Goal: Information Seeking & Learning: Learn about a topic

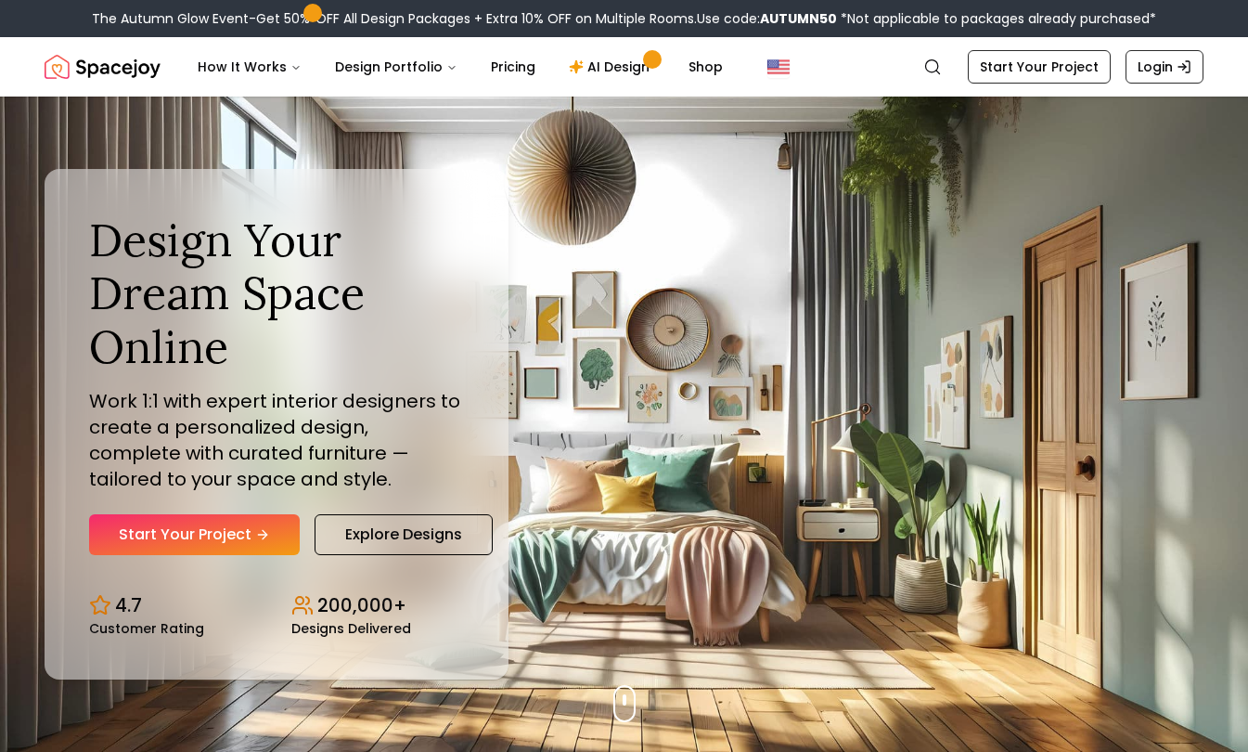
click at [447, 533] on link "Explore Designs" at bounding box center [404, 534] width 178 height 41
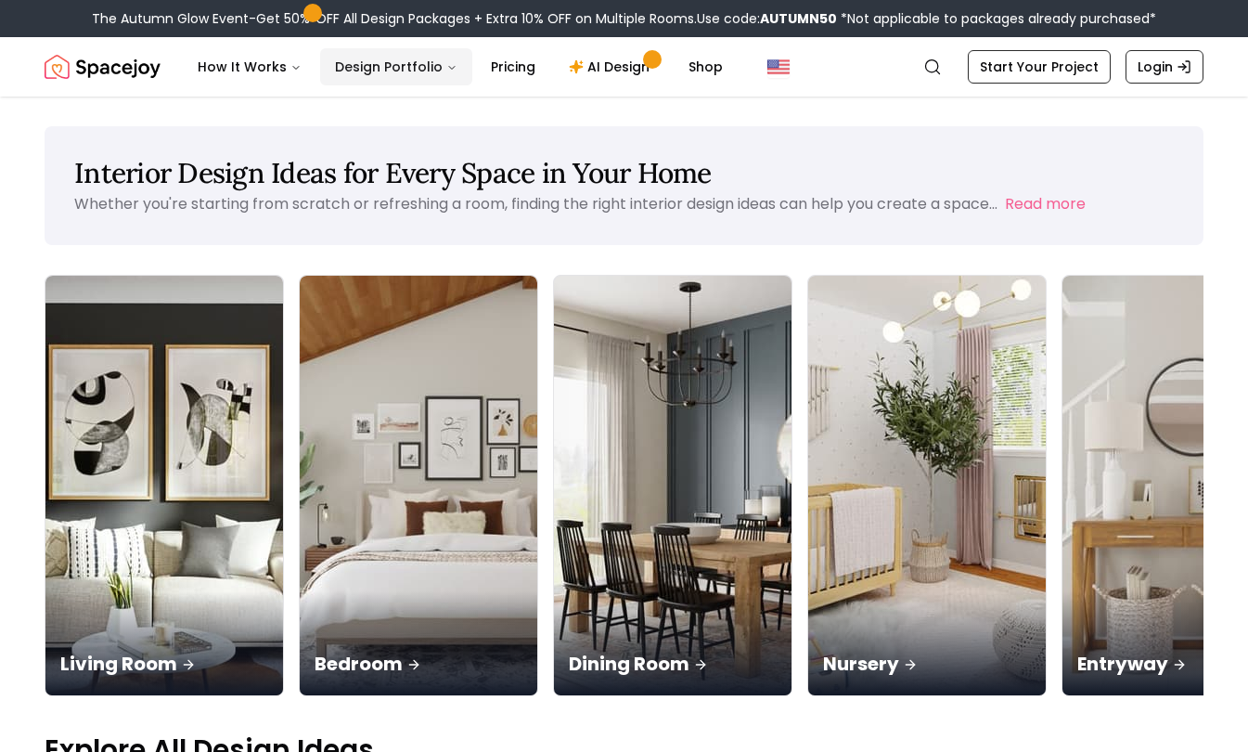
click at [446, 69] on icon "Main" at bounding box center [451, 67] width 11 height 11
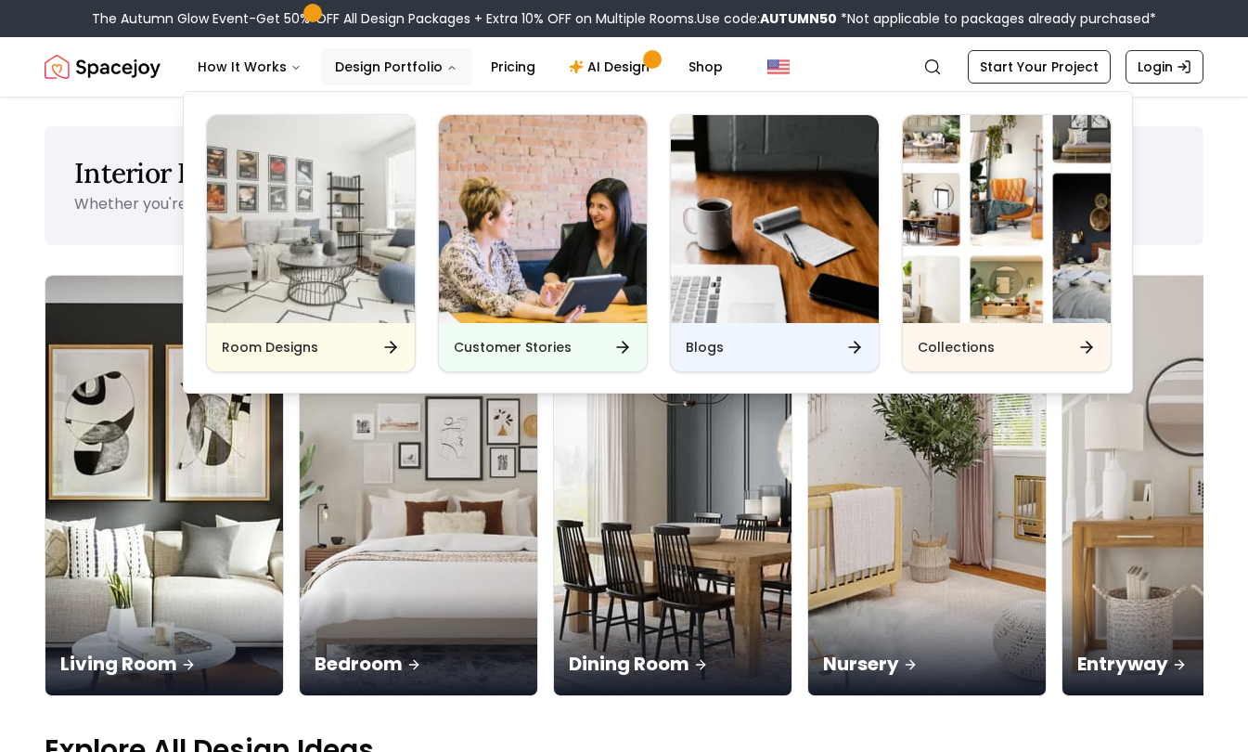
click at [346, 257] on img "Main" at bounding box center [311, 219] width 208 height 208
click at [321, 360] on div "Room Designs" at bounding box center [311, 347] width 208 height 48
click at [350, 329] on div "Room Designs" at bounding box center [311, 347] width 208 height 48
click at [356, 352] on div "Room Designs" at bounding box center [311, 347] width 208 height 48
click at [1185, 210] on div "Interior Design Ideas for Every Space in Your Home Whether you're starting from…" at bounding box center [624, 185] width 1159 height 119
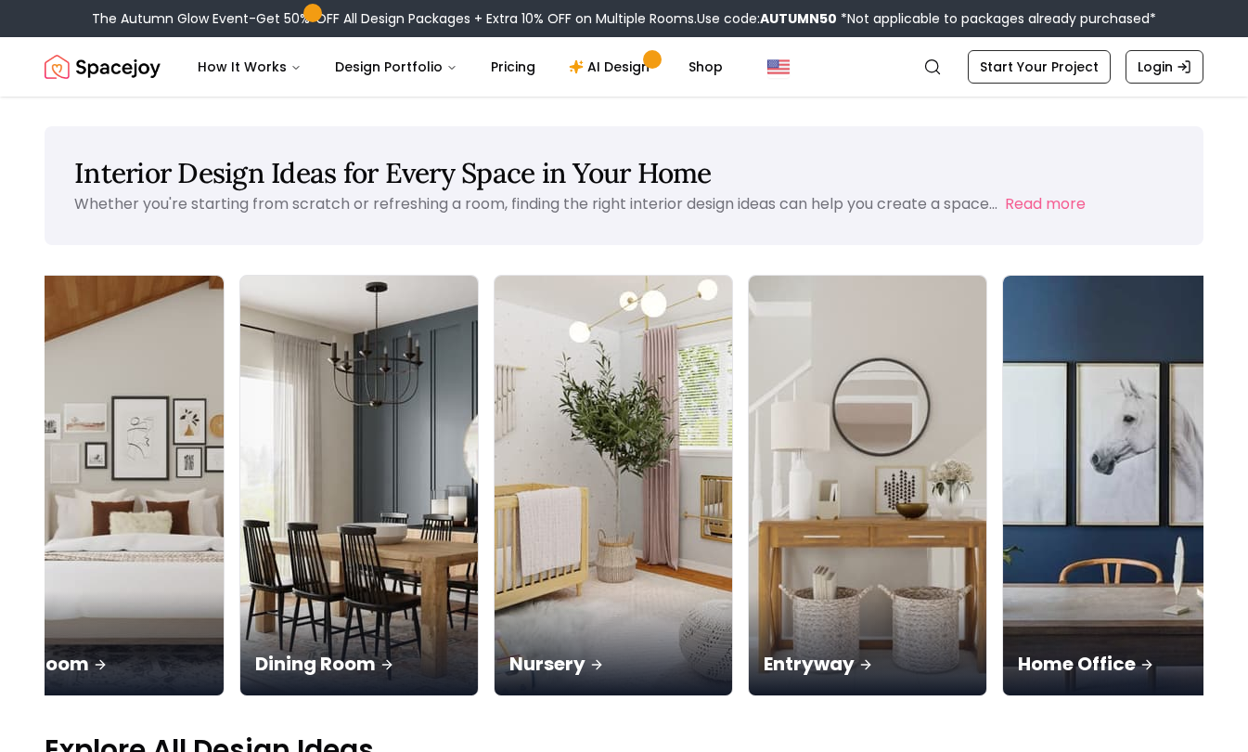
click at [934, 63] on icon "Global" at bounding box center [932, 67] width 19 height 19
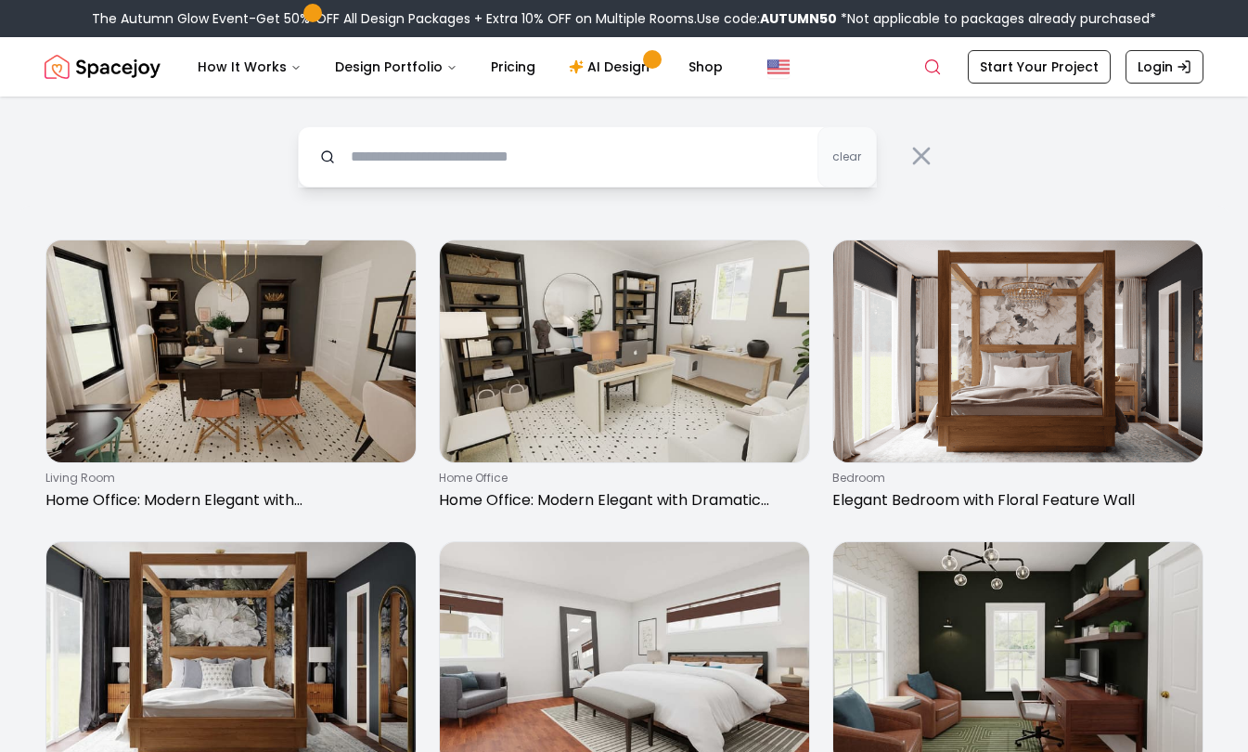
click at [603, 164] on input "text" at bounding box center [587, 156] width 579 height 61
type input "********"
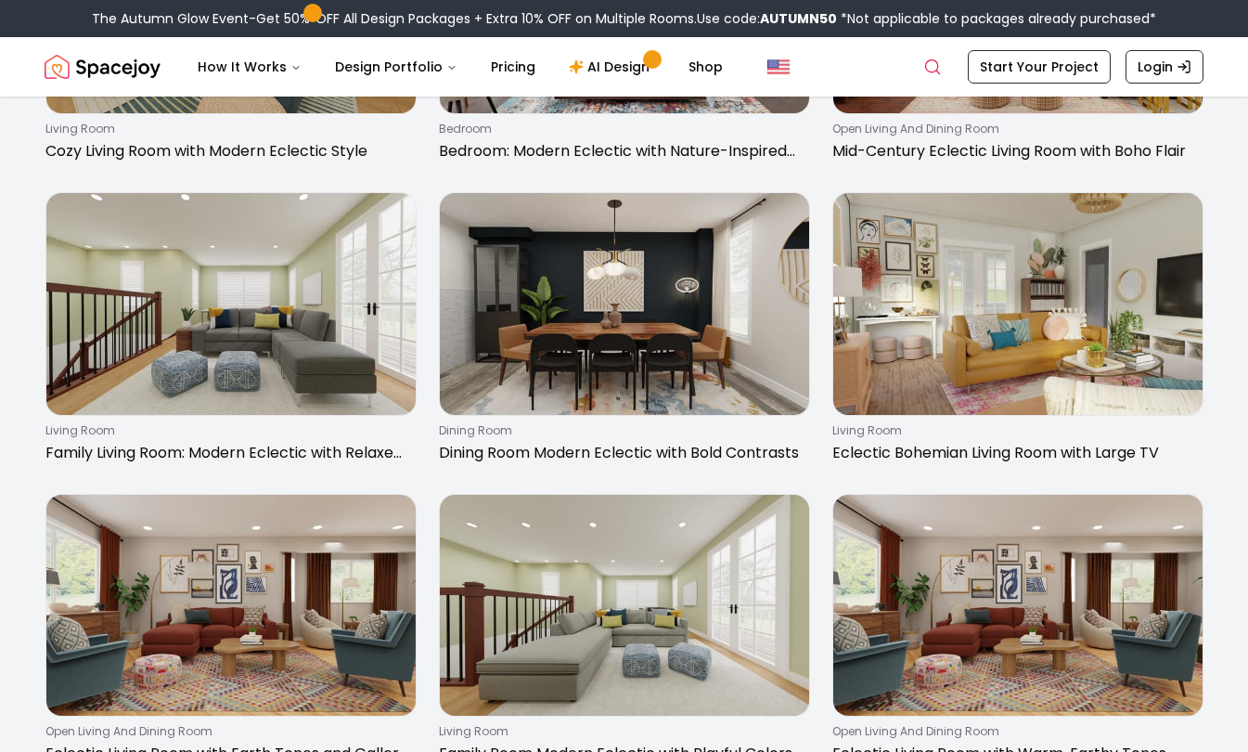
scroll to position [293, 0]
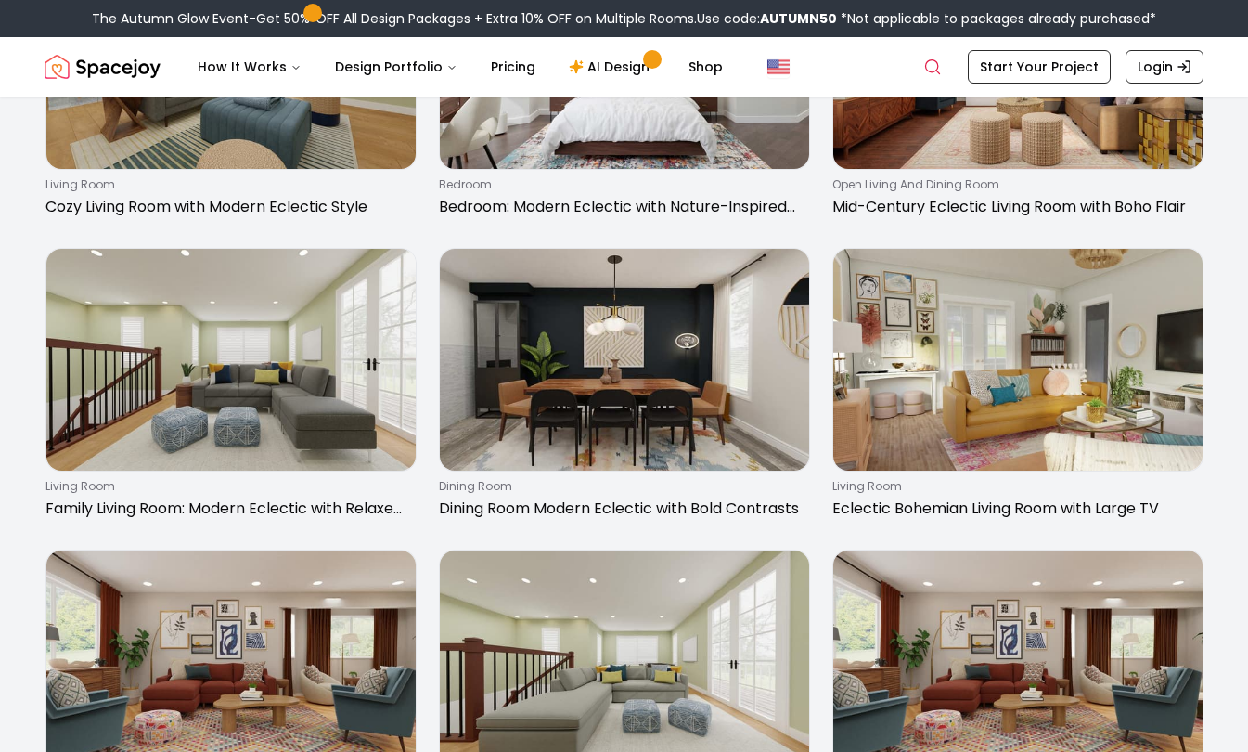
click at [1114, 390] on img at bounding box center [1017, 360] width 369 height 222
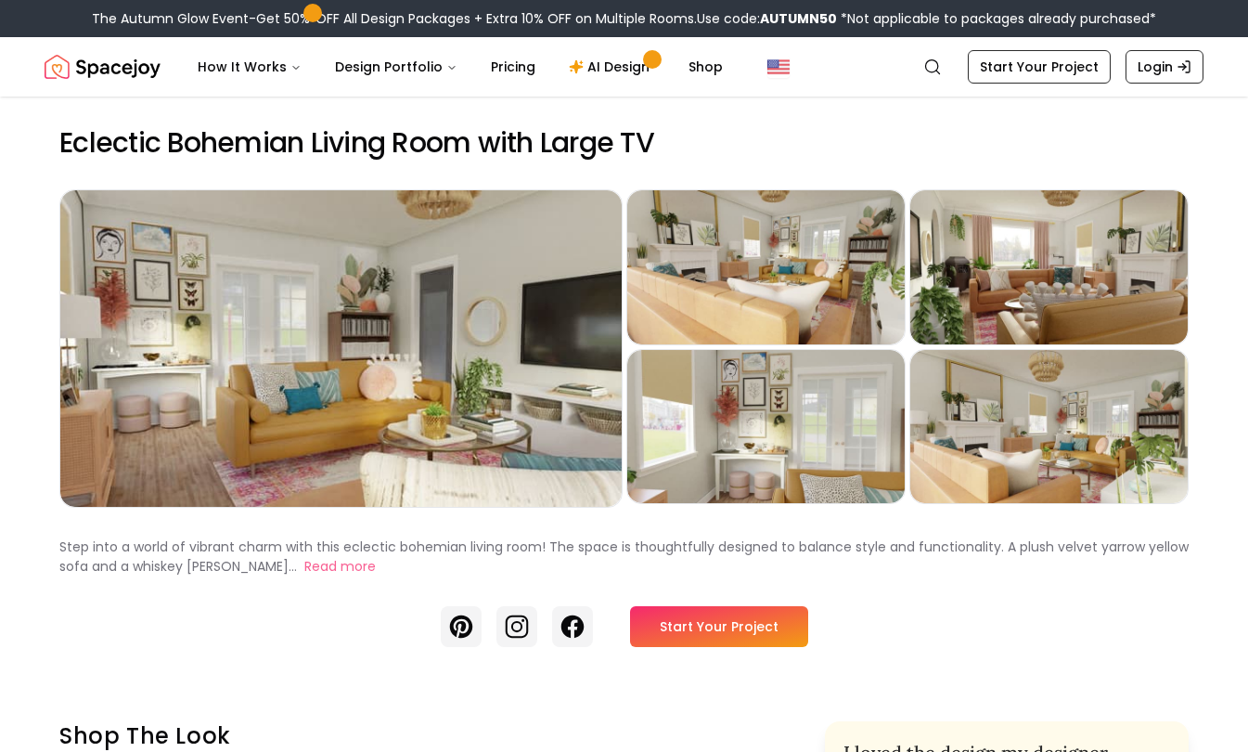
click at [1044, 445] on div "Preview" at bounding box center [1048, 427] width 277 height 154
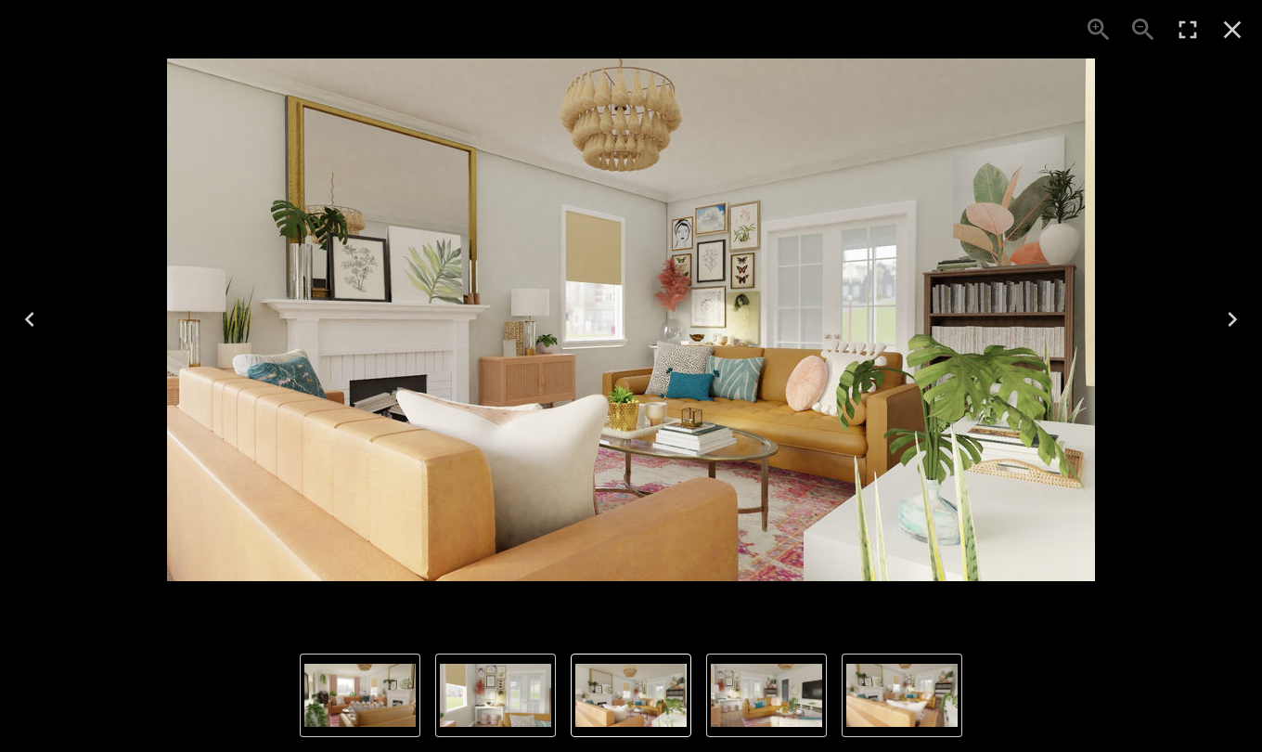
click at [1243, 328] on icon "Next" at bounding box center [1233, 319] width 30 height 30
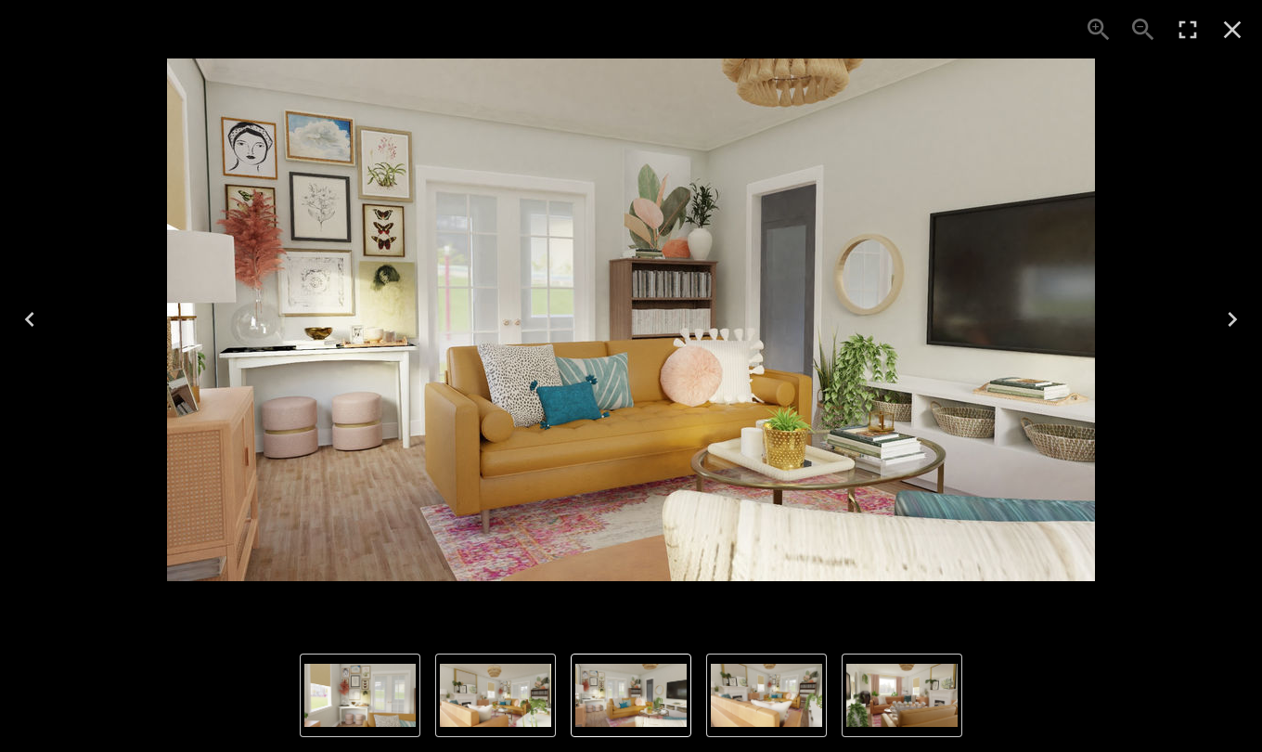
click at [1230, 32] on icon "Close" at bounding box center [1233, 30] width 18 height 18
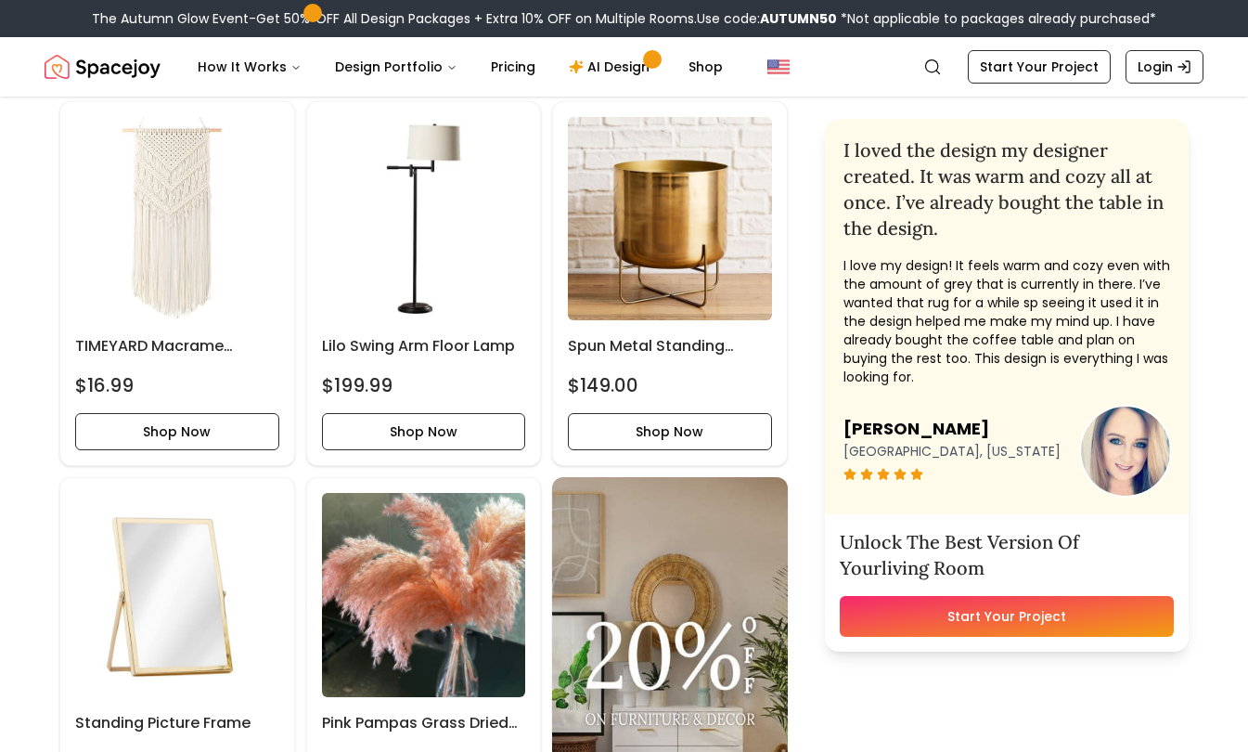
scroll to position [5592, 0]
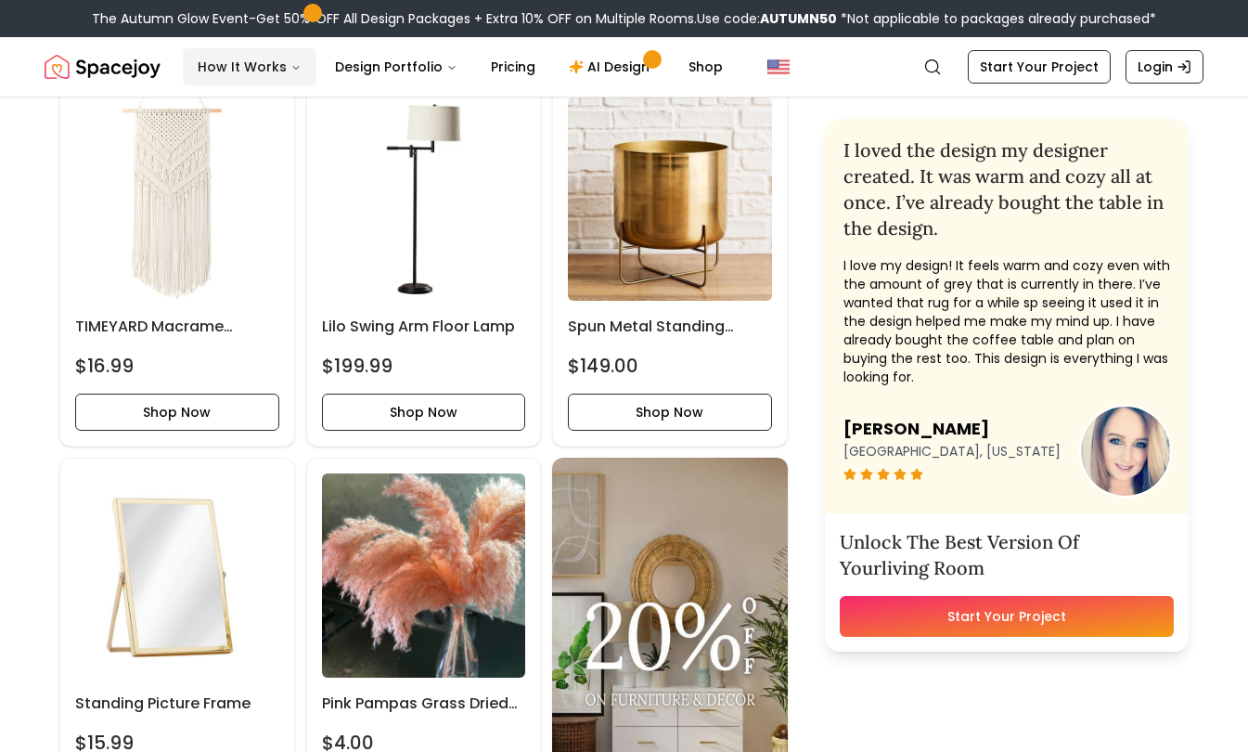
click at [268, 61] on button "How It Works" at bounding box center [250, 66] width 134 height 37
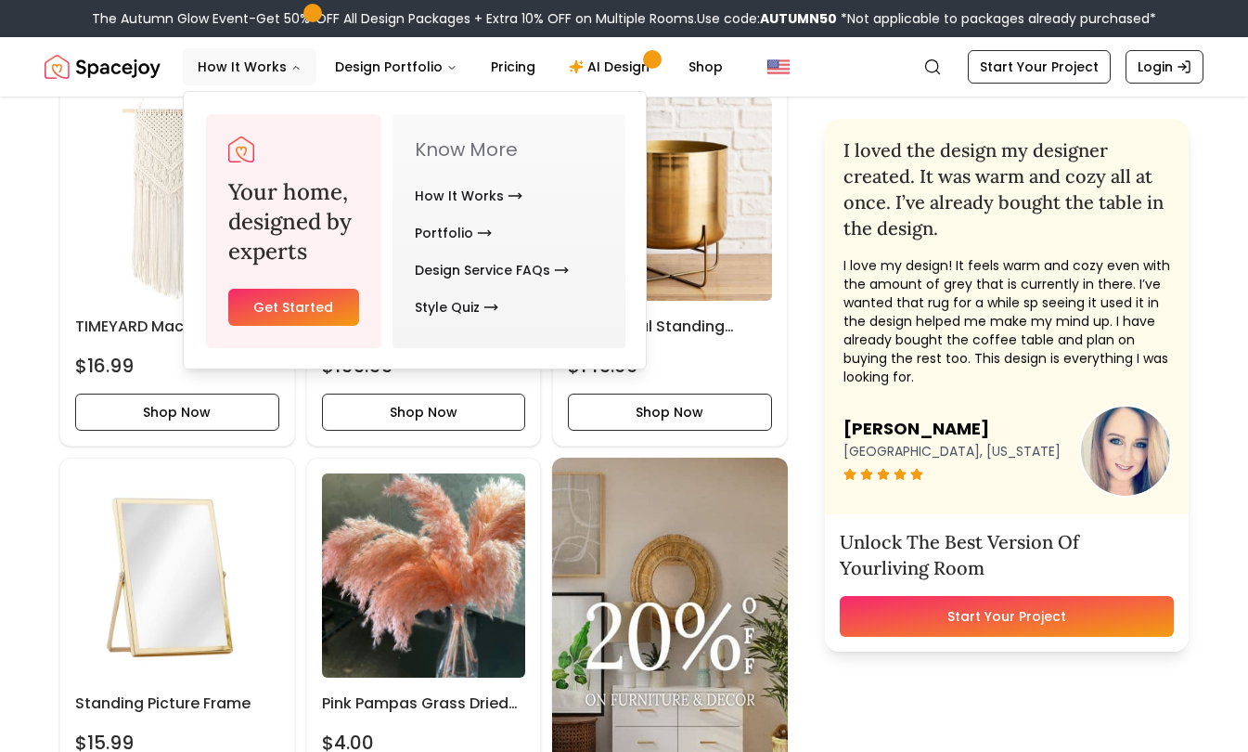
click at [454, 238] on link "Portfolio" at bounding box center [453, 232] width 77 height 37
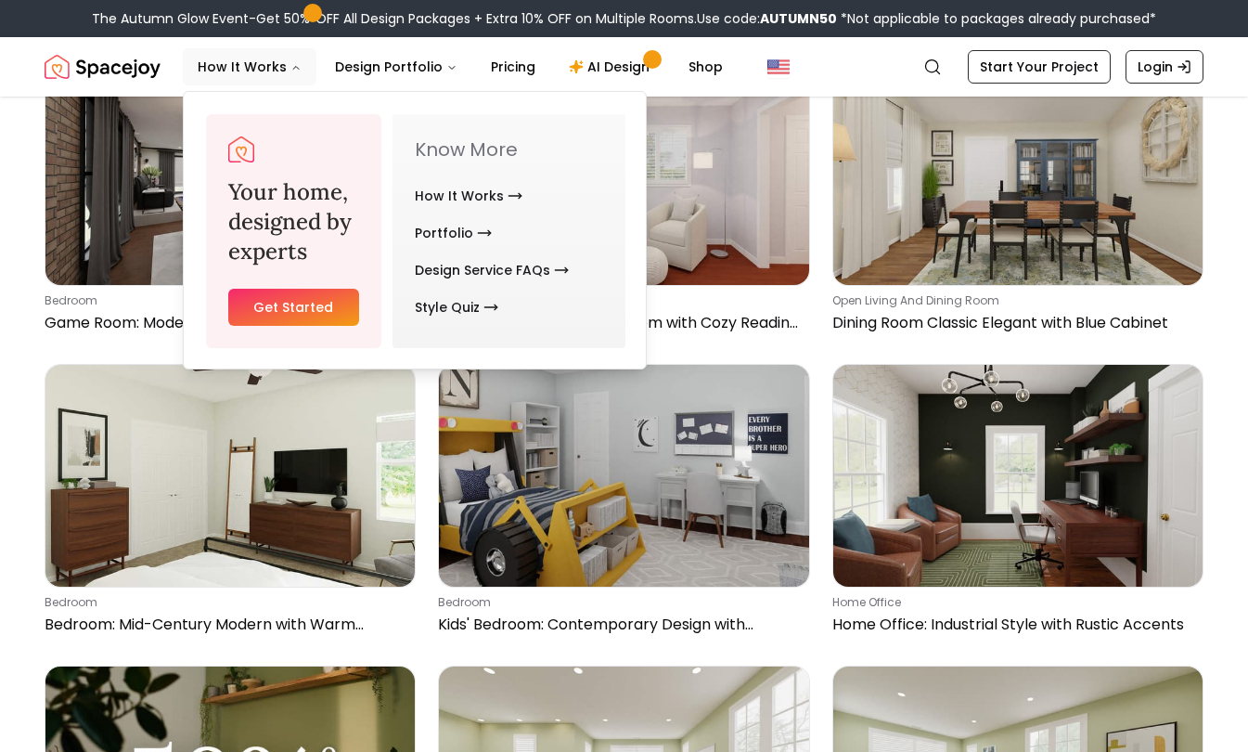
scroll to position [4357, 0]
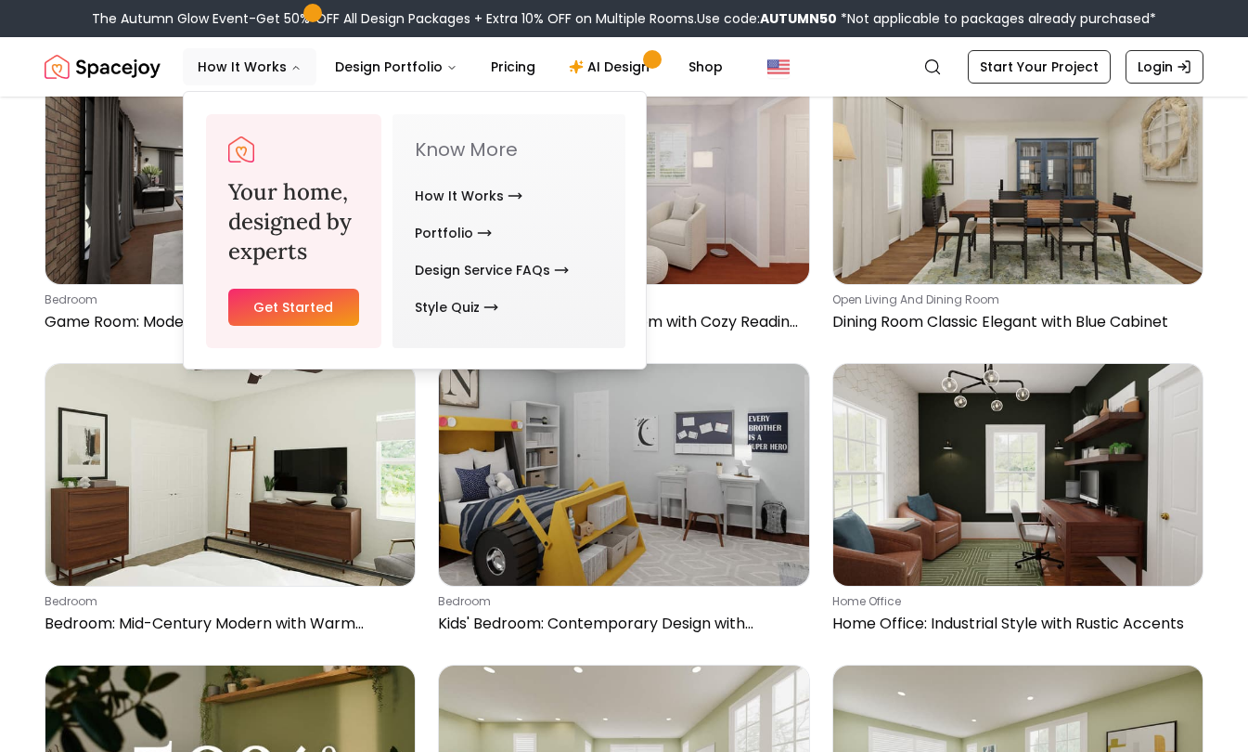
click at [480, 194] on link "How It Works" at bounding box center [469, 195] width 108 height 37
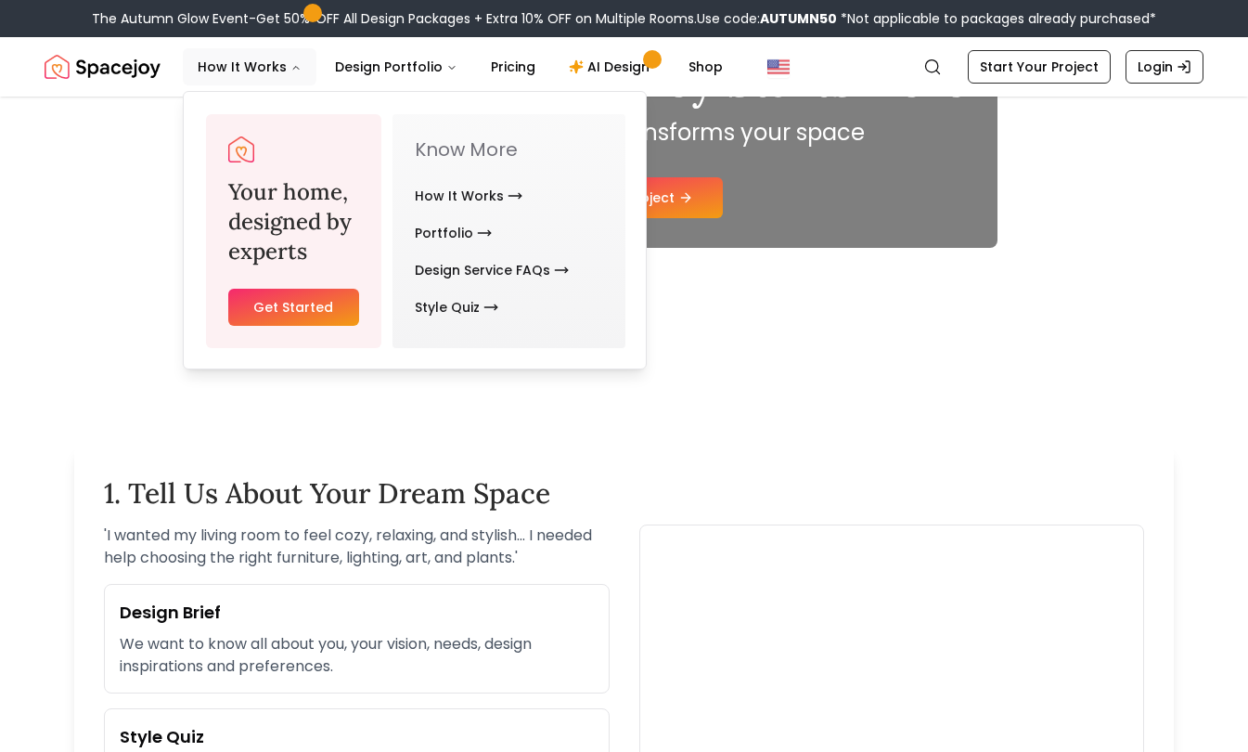
scroll to position [256, 0]
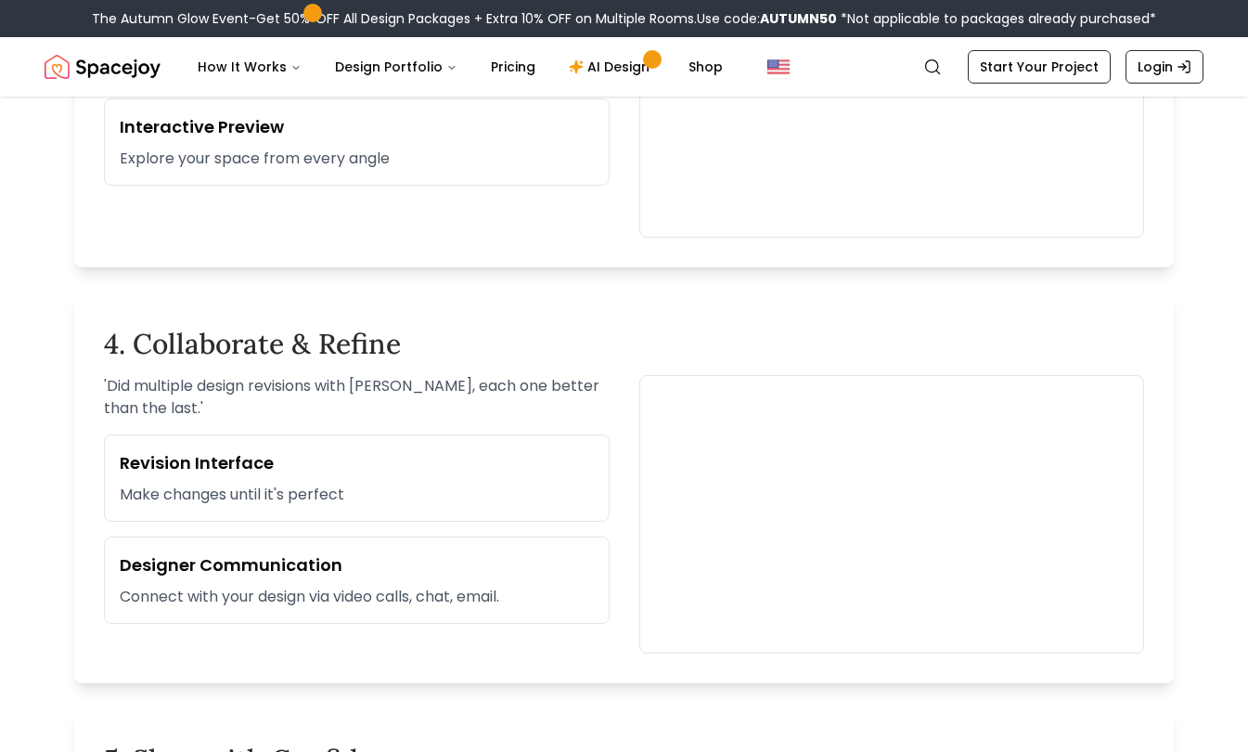
scroll to position [1648, 0]
